Goal: Task Accomplishment & Management: Manage account settings

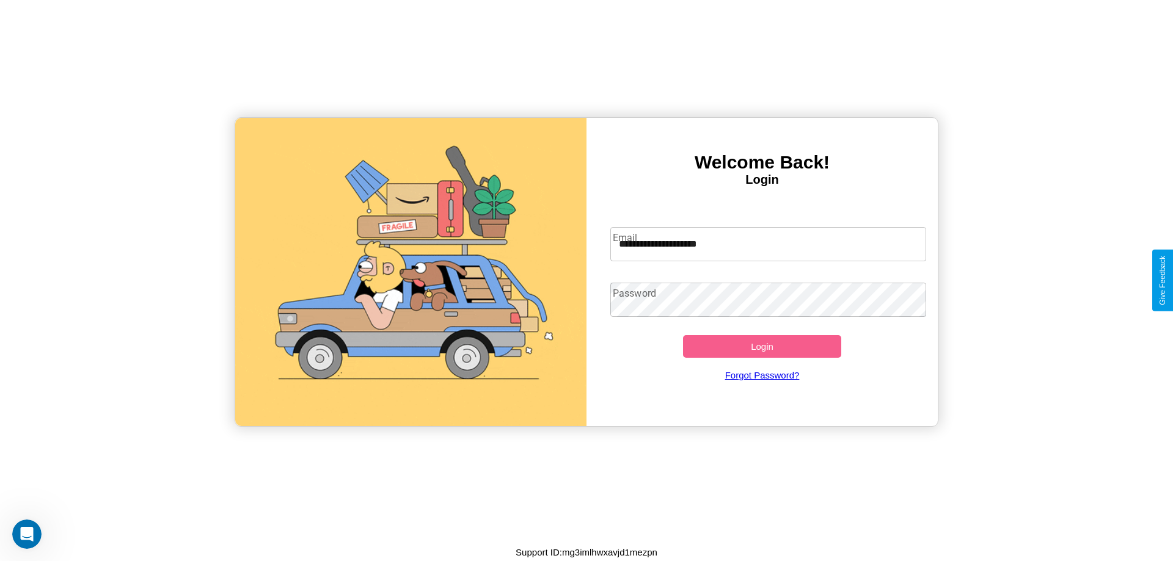
type input "**********"
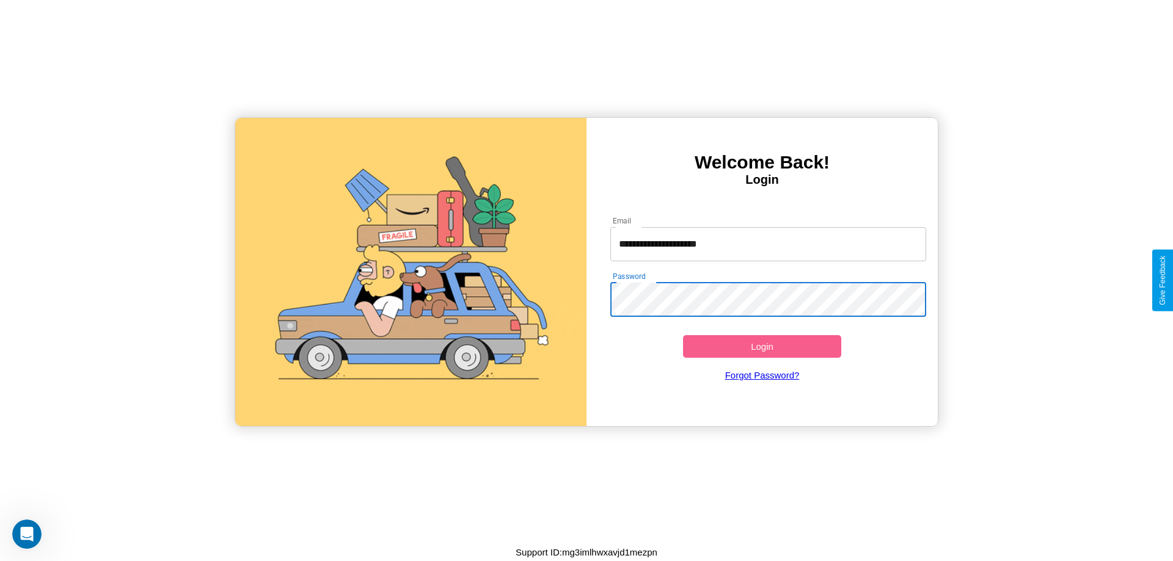
click at [762, 346] on button "Login" at bounding box center [762, 346] width 158 height 23
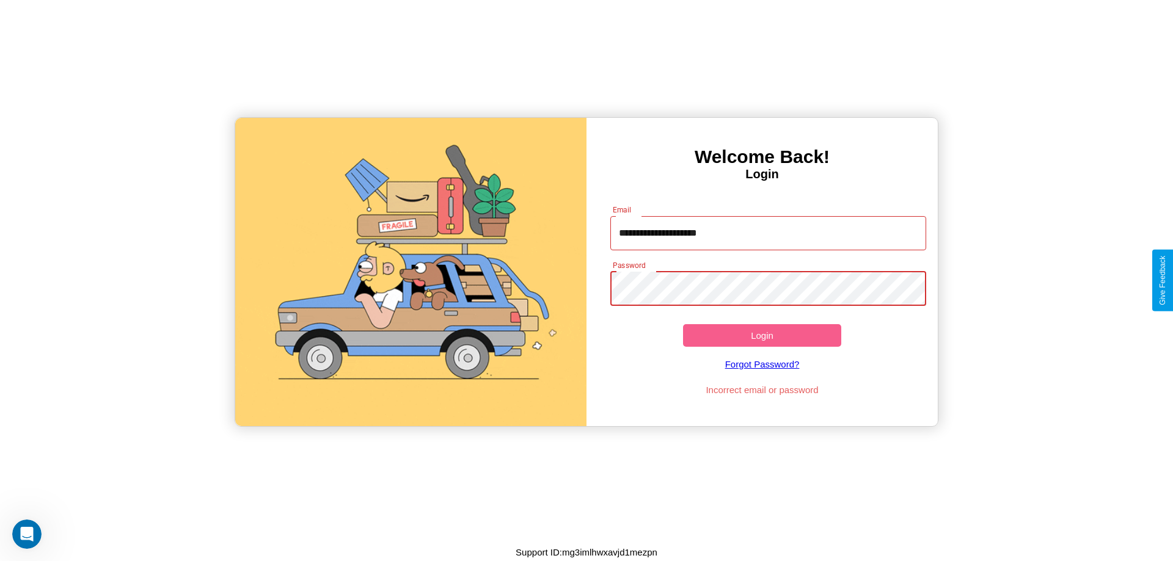
click at [762, 335] on button "Login" at bounding box center [762, 335] width 158 height 23
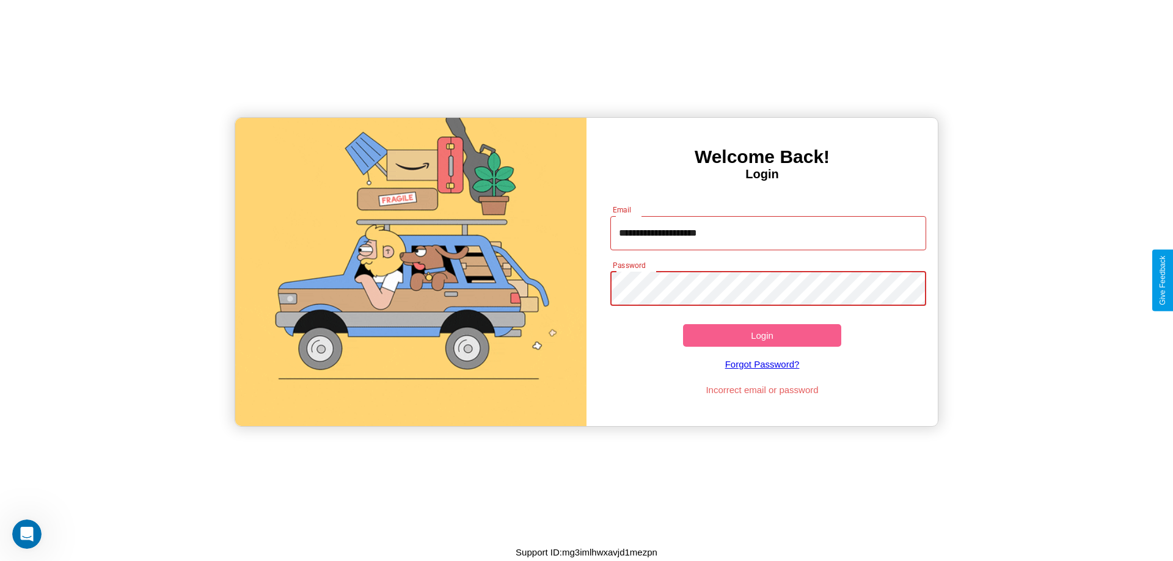
click at [762, 335] on button "Login" at bounding box center [762, 335] width 158 height 23
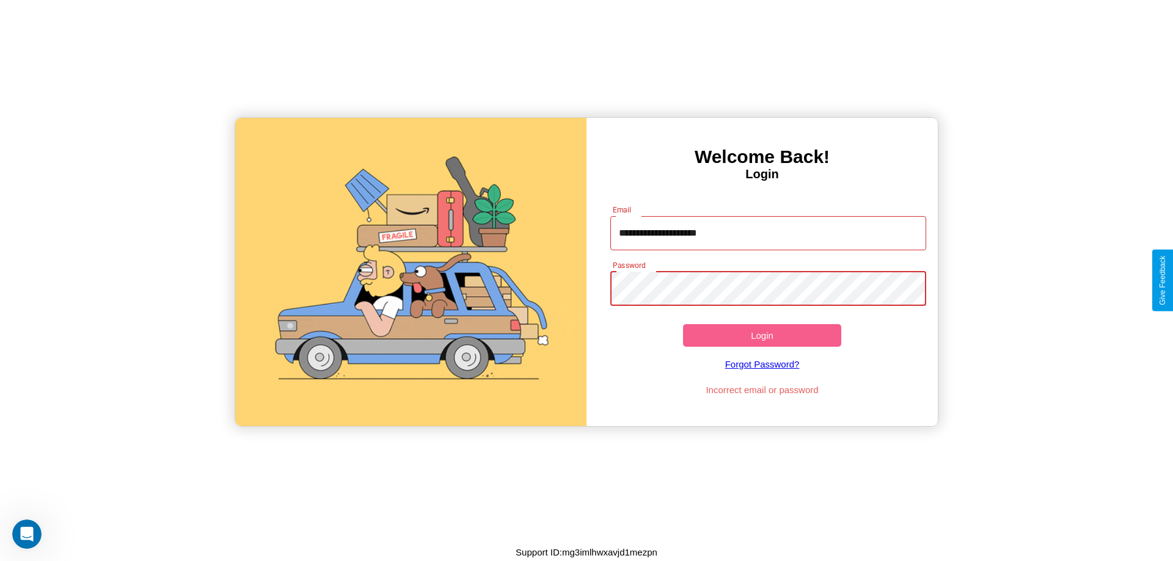
click at [762, 335] on button "Login" at bounding box center [762, 335] width 158 height 23
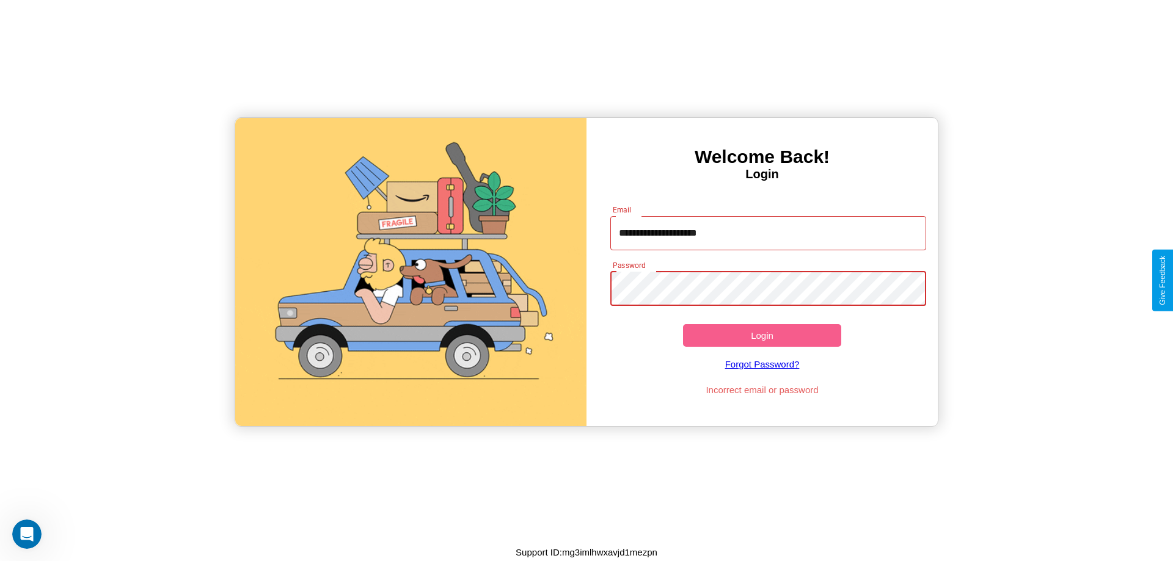
click at [762, 335] on button "Login" at bounding box center [762, 335] width 158 height 23
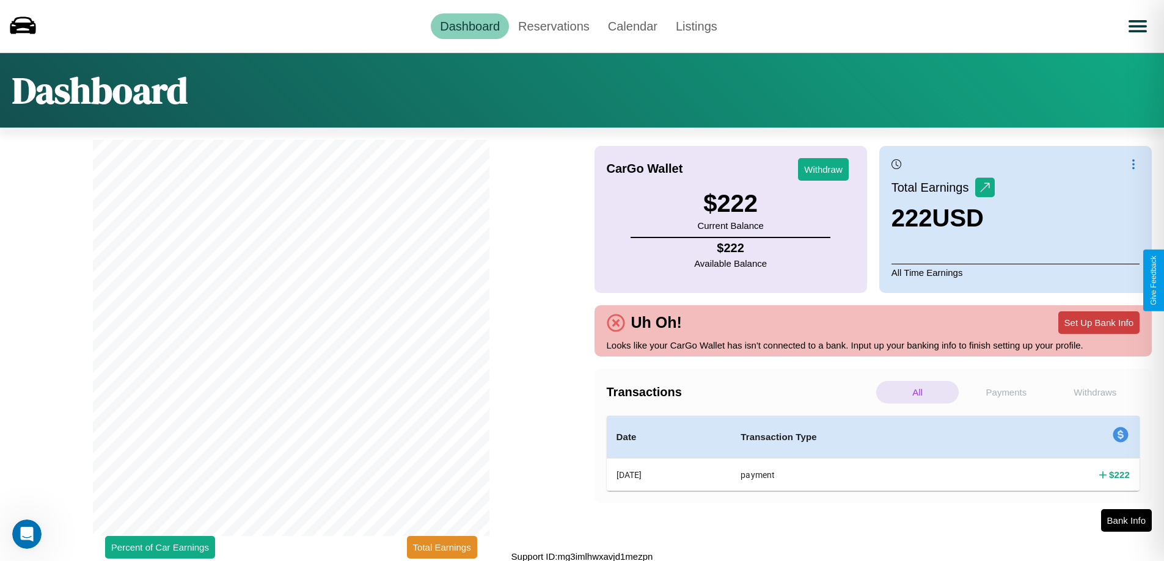
click at [1098, 323] on button "Set Up Bank Info" at bounding box center [1098, 323] width 81 height 23
